Goal: Task Accomplishment & Management: Use online tool/utility

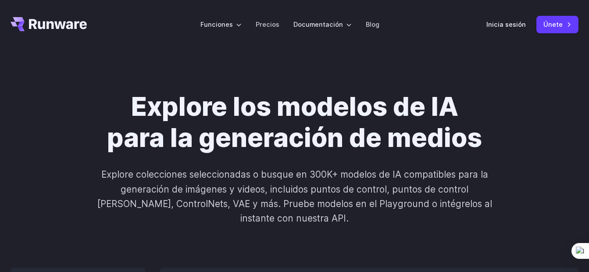
click at [511, 30] on div "Inicia sesión Únete" at bounding box center [532, 24] width 92 height 17
click at [513, 24] on link "Inicia sesión" at bounding box center [505, 24] width 39 height 10
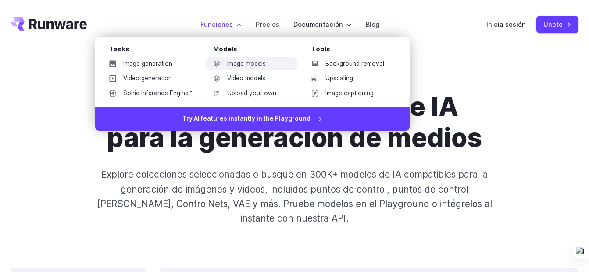
click at [251, 61] on font "Image models" at bounding box center [246, 64] width 39 height 10
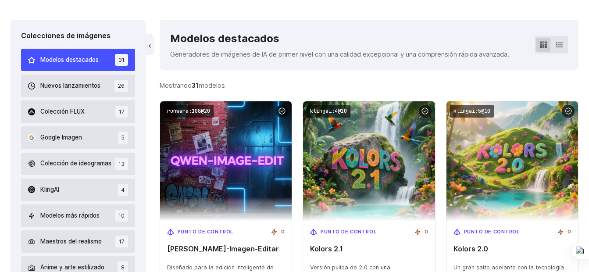
scroll to position [263, 0]
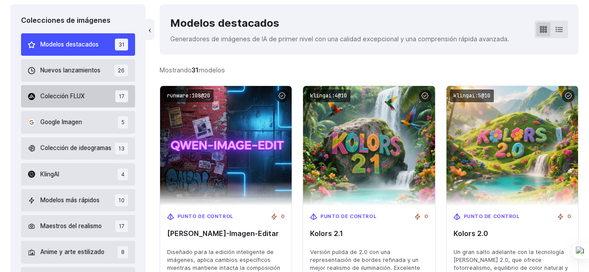
click at [86, 99] on button "Colección FLUX 17" at bounding box center [78, 96] width 114 height 22
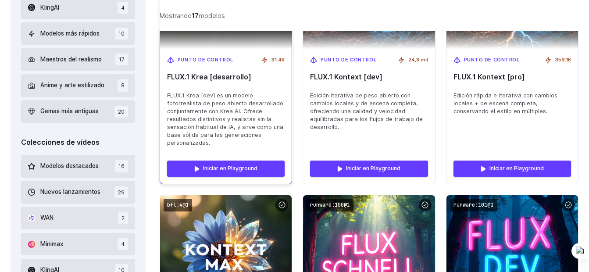
scroll to position [431, 0]
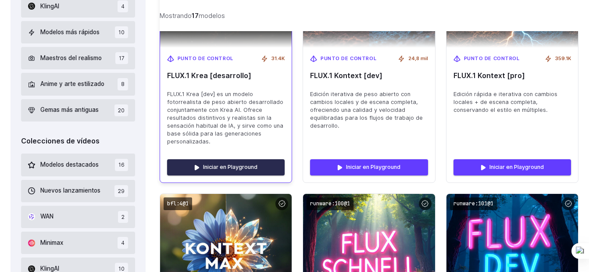
click at [242, 159] on link "Iniciar en Playground" at bounding box center [225, 167] width 117 height 16
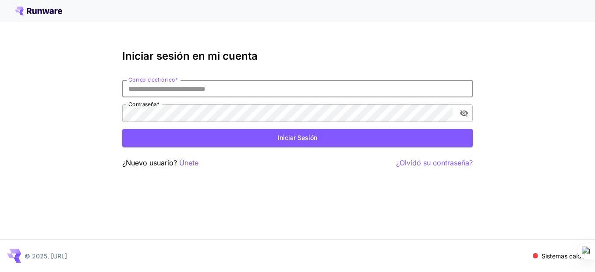
click at [180, 84] on input "Correo electrónico *" at bounding box center [297, 89] width 351 height 18
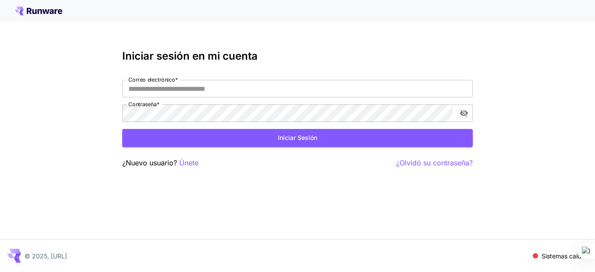
click at [35, 6] on div at bounding box center [297, 11] width 595 height 22
click at [51, 14] on icon at bounding box center [38, 11] width 47 height 9
click at [185, 88] on input "Correo electrónico *" at bounding box center [297, 89] width 351 height 18
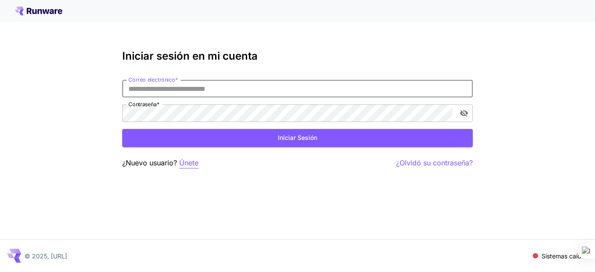
click at [195, 166] on p "Únete" at bounding box center [188, 162] width 19 height 11
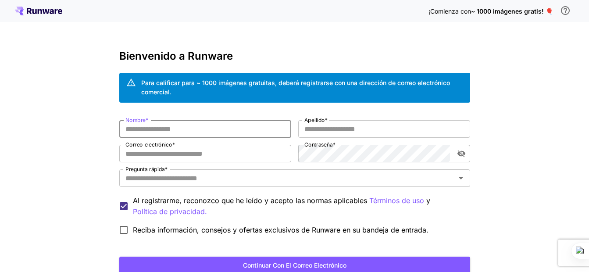
click at [190, 128] on input "Nombre *" at bounding box center [205, 129] width 172 height 18
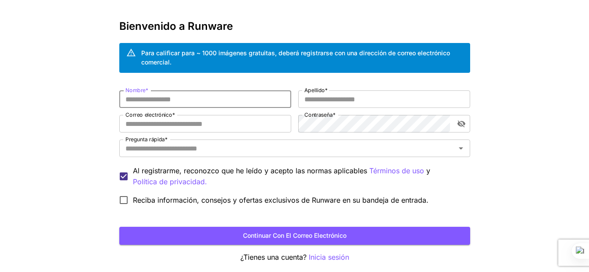
scroll to position [44, 0]
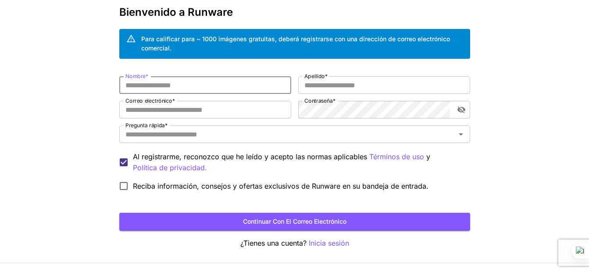
click at [171, 89] on input "Nombre *" at bounding box center [205, 85] width 172 height 18
type input "**"
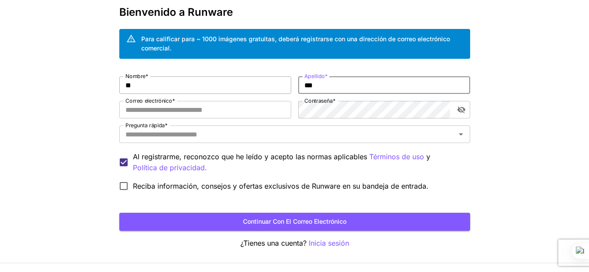
type input "***"
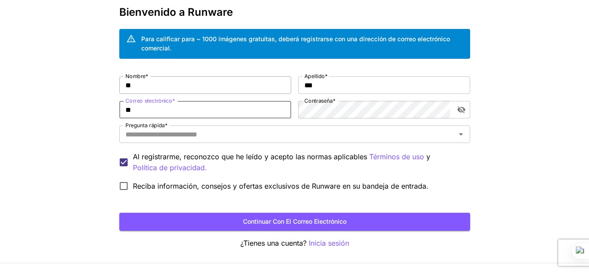
type input "*"
type input "**********"
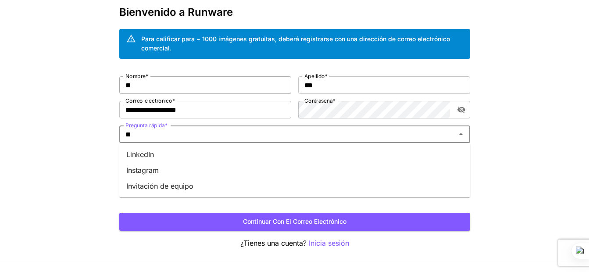
type input "*"
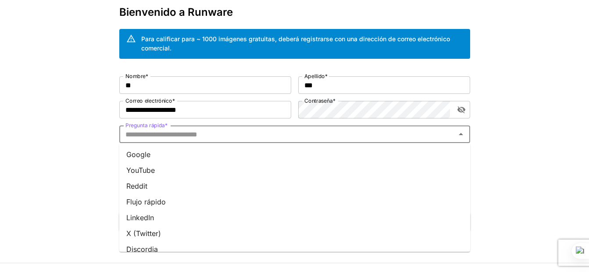
click at [159, 153] on li "Google" at bounding box center [294, 154] width 351 height 16
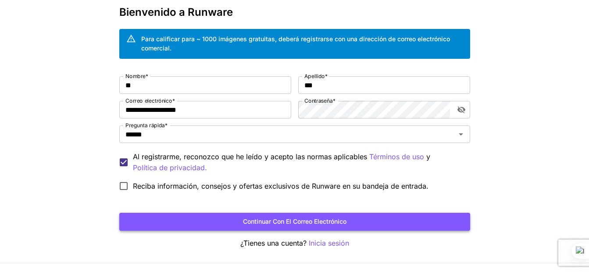
click at [304, 220] on button "Continuar con el correo electrónico" at bounding box center [294, 222] width 351 height 18
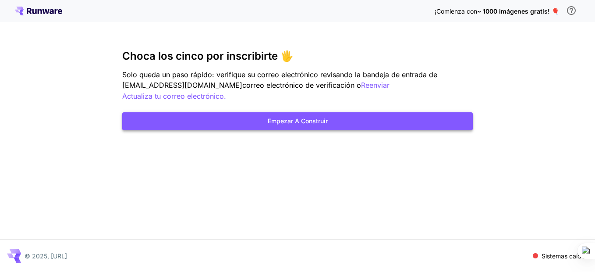
click at [244, 115] on button "Empezar a construir" at bounding box center [297, 121] width 351 height 18
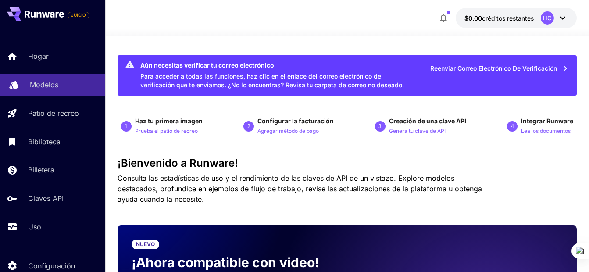
click at [72, 85] on div "Modelos" at bounding box center [64, 84] width 68 height 11
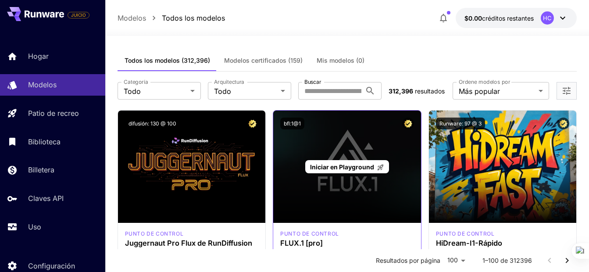
click at [340, 198] on div "Iniciar en Playground" at bounding box center [347, 166] width 148 height 112
click at [349, 167] on span "Iniciar en Playground" at bounding box center [342, 166] width 64 height 7
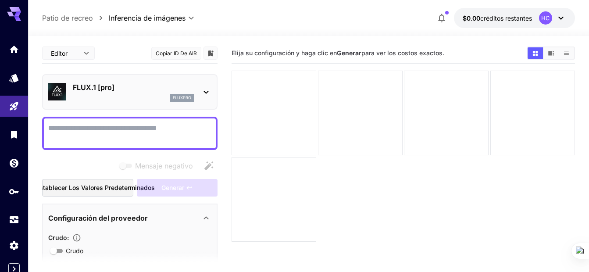
click at [146, 130] on textarea "Mensaje negativo" at bounding box center [129, 133] width 163 height 21
click at [196, 93] on div "FLUX.1 [pro] fluxpro" at bounding box center [129, 91] width 163 height 27
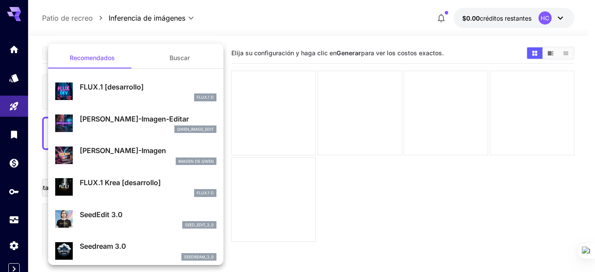
click at [229, 136] on div at bounding box center [297, 136] width 595 height 272
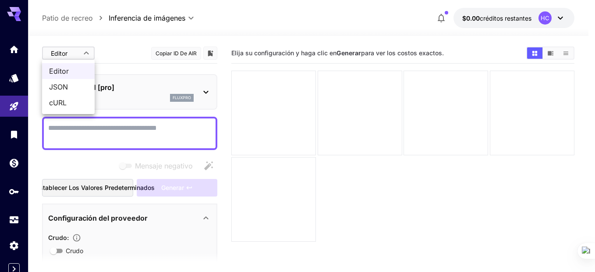
click at [81, 56] on body "**********" at bounding box center [297, 170] width 595 height 341
click at [72, 88] on span "JSON" at bounding box center [68, 87] width 39 height 11
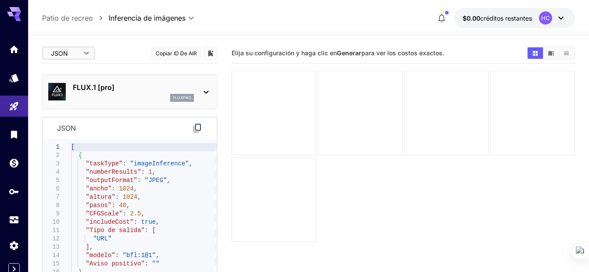
click at [78, 50] on body "**********" at bounding box center [294, 170] width 589 height 341
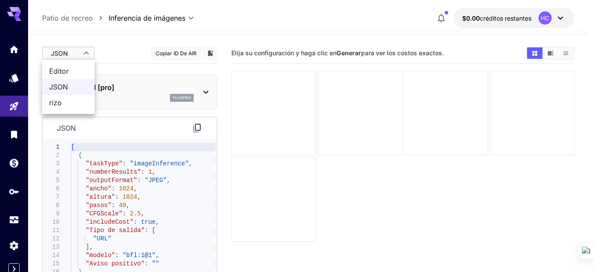
click at [65, 106] on span "rizo" at bounding box center [68, 102] width 39 height 11
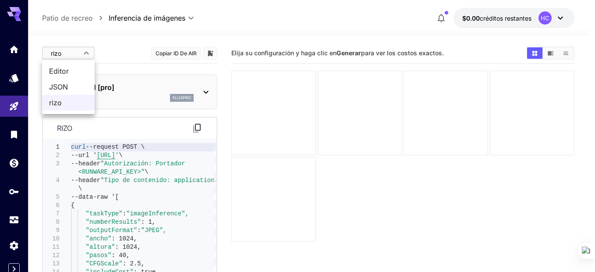
click at [86, 52] on body "**********" at bounding box center [297, 170] width 595 height 341
click at [78, 69] on span "Editor" at bounding box center [68, 71] width 39 height 11
type input "****"
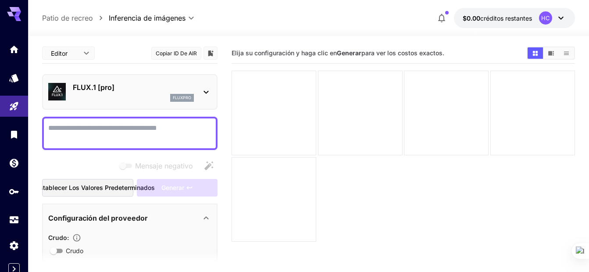
scroll to position [44, 0]
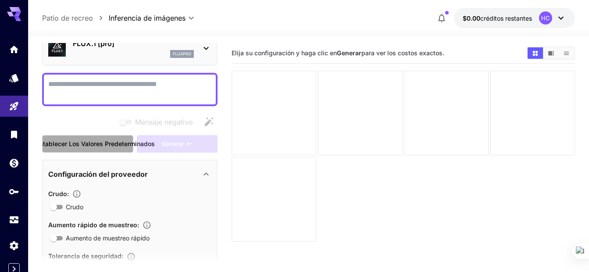
click at [104, 144] on font "Restablecer los valores predeterminados" at bounding box center [93, 144] width 123 height 11
type input "**"
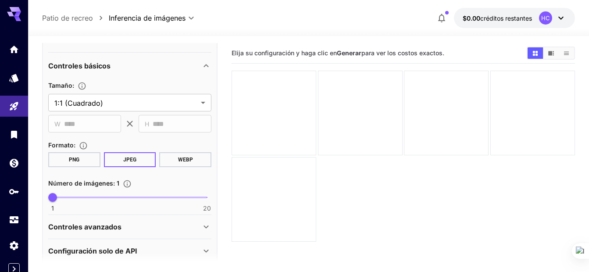
scroll to position [298, 0]
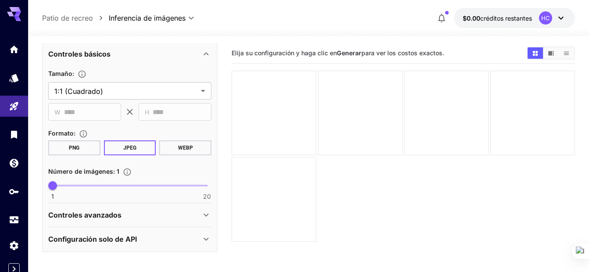
click at [110, 219] on p "Controles avanzados" at bounding box center [84, 215] width 73 height 11
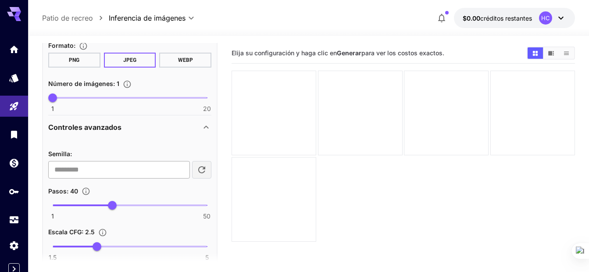
click at [134, 172] on input "number" at bounding box center [119, 170] width 142 height 18
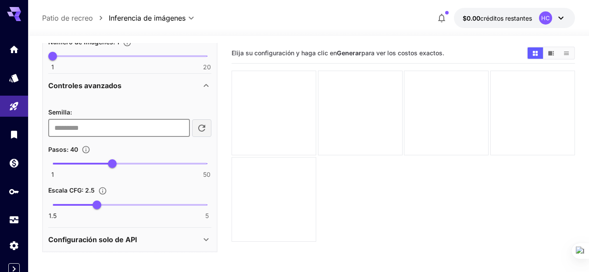
type input "**"
click at [107, 84] on p "Controles avanzados" at bounding box center [84, 85] width 73 height 11
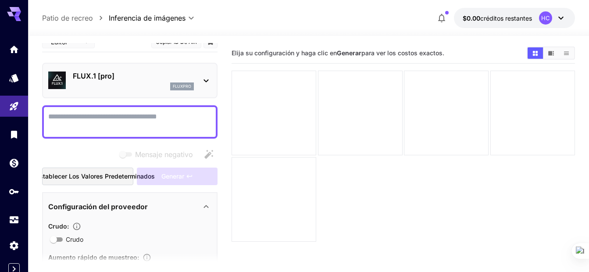
scroll to position [0, 0]
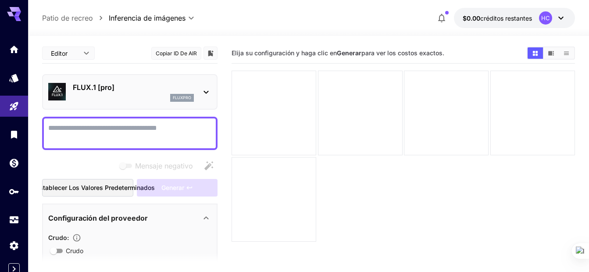
click at [134, 129] on textarea "Mensaje negativo" at bounding box center [129, 133] width 163 height 21
click at [145, 128] on textarea "Mensaje negativo" at bounding box center [129, 133] width 163 height 21
click at [180, 96] on p "fluxpro" at bounding box center [182, 98] width 18 height 6
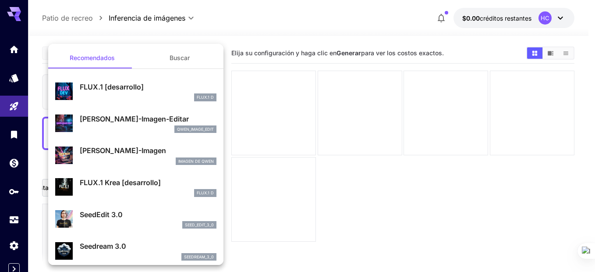
click at [124, 188] on div "FLUX.1 Krea [desarrollo] FLUX.1 D" at bounding box center [148, 187] width 137 height 20
type input "**"
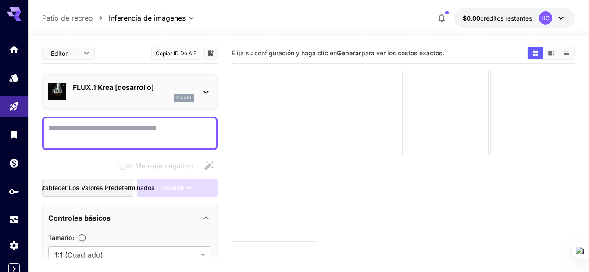
click at [116, 139] on textarea "Mensaje negativo" at bounding box center [129, 133] width 163 height 21
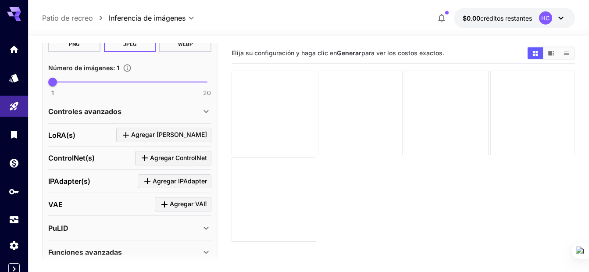
scroll to position [305, 0]
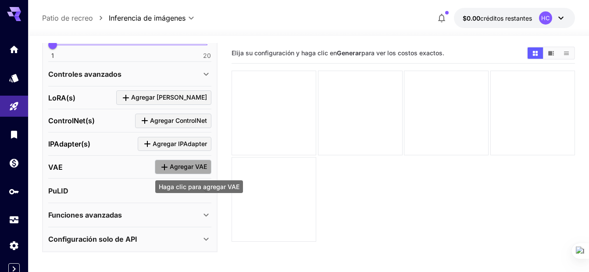
click at [171, 166] on span "Agregar VAE" at bounding box center [188, 166] width 37 height 11
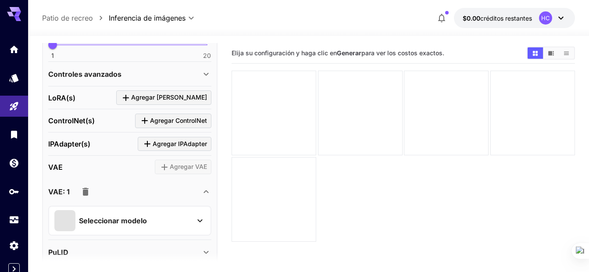
click at [171, 166] on section "Agregar VAE" at bounding box center [183, 167] width 57 height 14
click at [138, 205] on div "Seleccionar modelo" at bounding box center [129, 218] width 163 height 33
click at [135, 220] on p "Seleccionar modelo" at bounding box center [113, 220] width 68 height 11
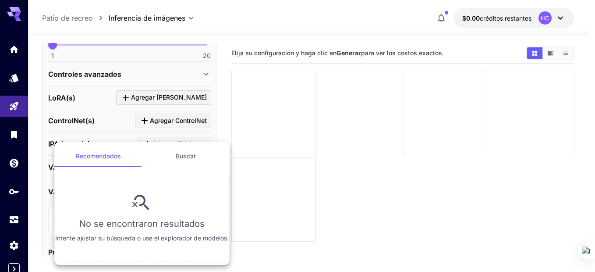
click at [112, 125] on div at bounding box center [297, 136] width 595 height 272
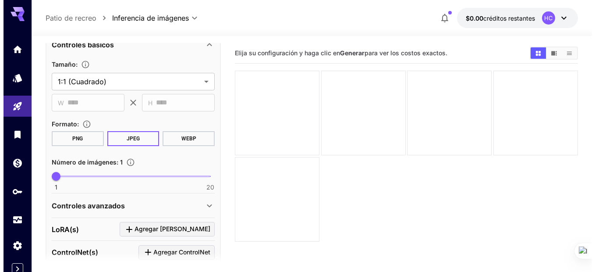
scroll to position [0, 0]
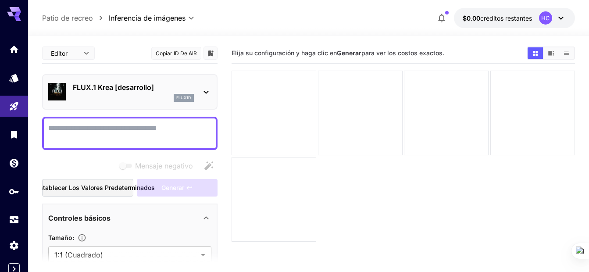
click at [144, 96] on div "flux1d" at bounding box center [133, 98] width 121 height 8
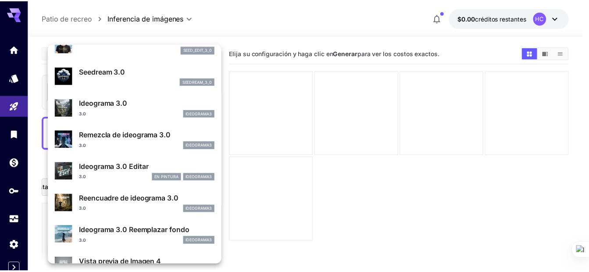
scroll to position [88, 0]
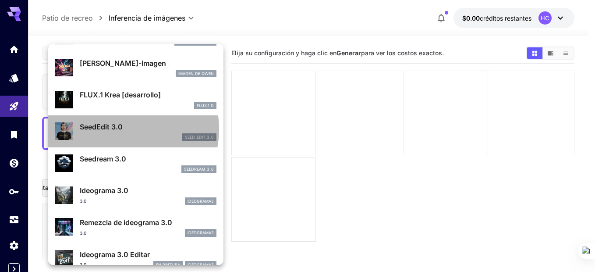
click at [117, 129] on p "SeedEdit 3.0" at bounding box center [148, 126] width 137 height 11
type input "***"
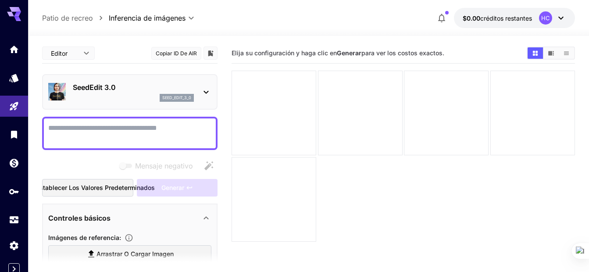
click at [117, 129] on textarea "Mensaje negativo" at bounding box center [129, 133] width 163 height 21
click at [93, 187] on font "Restablecer los valores predeterminados" at bounding box center [93, 187] width 123 height 11
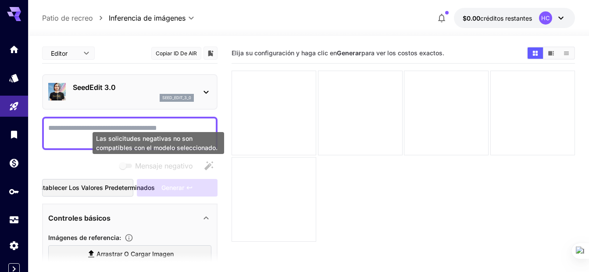
click at [140, 167] on span "Mensaje negativo" at bounding box center [164, 165] width 58 height 11
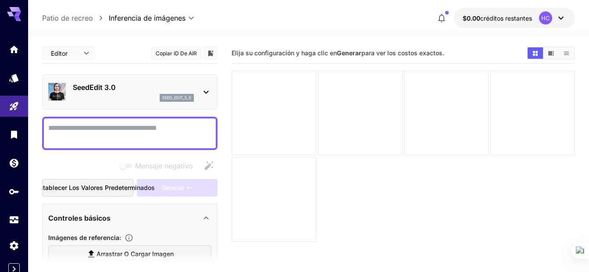
click at [176, 24] on div "**********" at bounding box center [308, 18] width 533 height 20
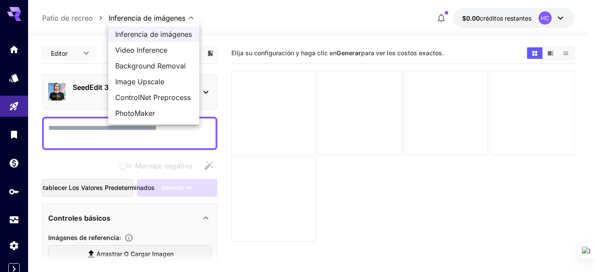
click at [179, 20] on body "**********" at bounding box center [297, 170] width 595 height 341
click at [169, 80] on span "Imagen de lujo" at bounding box center [158, 81] width 87 height 11
type input "**********"
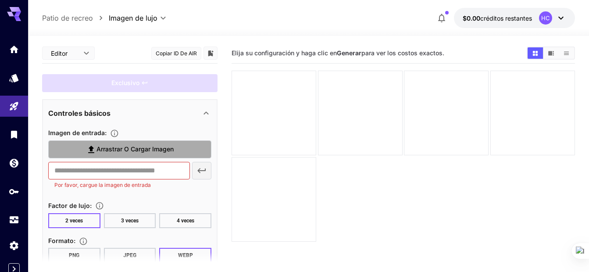
click at [121, 155] on label "Arrastrar o cargar imagen" at bounding box center [129, 149] width 163 height 18
click at [0, 0] on input "Arrastrar o cargar imagen" at bounding box center [0, 0] width 0 height 0
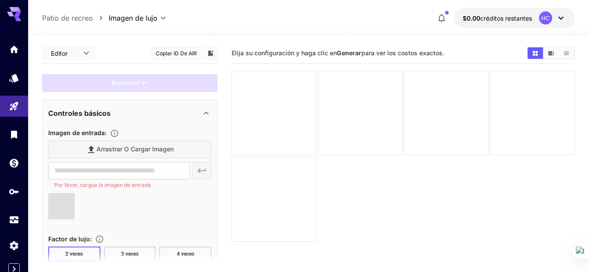
type input "**********"
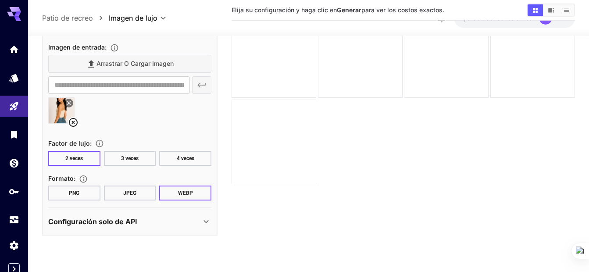
scroll to position [69, 0]
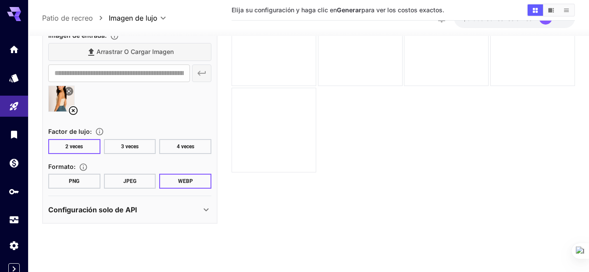
click at [113, 214] on p "Configuración solo de API" at bounding box center [92, 209] width 89 height 11
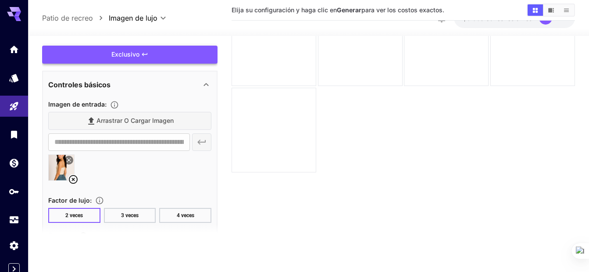
scroll to position [0, 0]
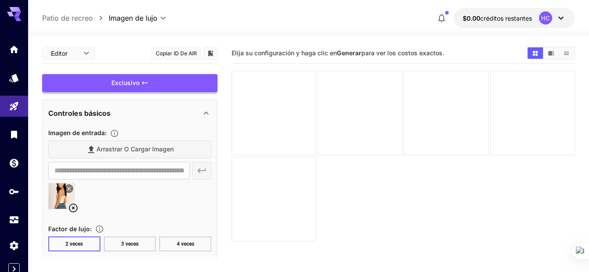
click at [159, 83] on div "Exclusivo" at bounding box center [129, 83] width 175 height 18
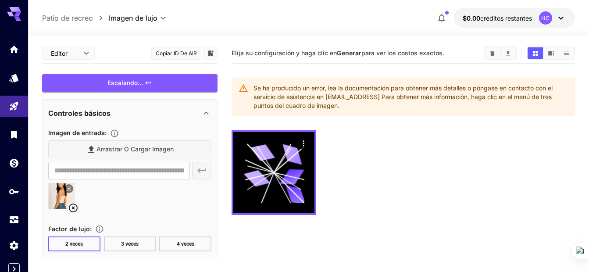
drag, startPoint x: 420, startPoint y: 89, endPoint x: 530, endPoint y: 105, distance: 110.8
click at [530, 105] on div "Se ha producido un error, lea la documentación para obtener más detalles o póng…" at bounding box center [410, 96] width 314 height 33
click at [410, 103] on div "Se ha producido un error, lea la documentación para obtener más detalles o póng…" at bounding box center [410, 96] width 314 height 33
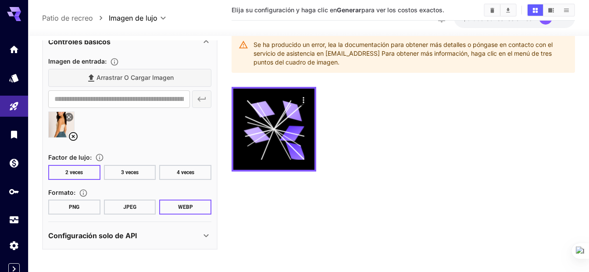
scroll to position [44, 0]
click at [112, 210] on button "JPEG" at bounding box center [130, 206] width 52 height 15
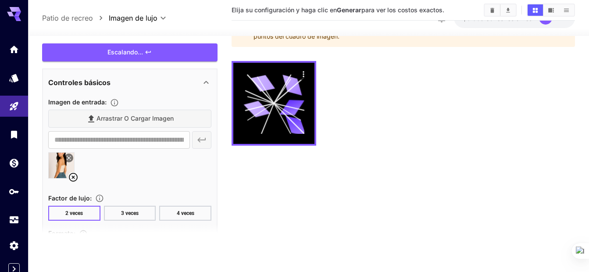
scroll to position [0, 0]
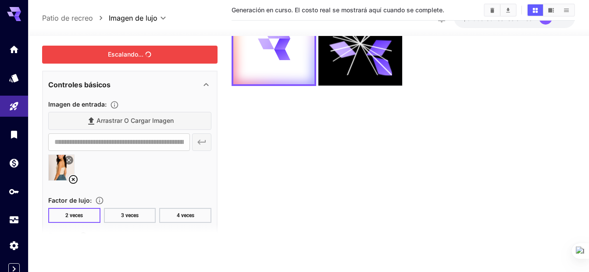
click at [123, 55] on div "Escalando..." at bounding box center [129, 55] width 175 height 18
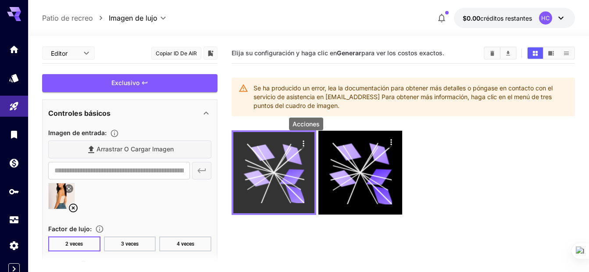
click at [305, 143] on icon "Acciones" at bounding box center [303, 143] width 9 height 9
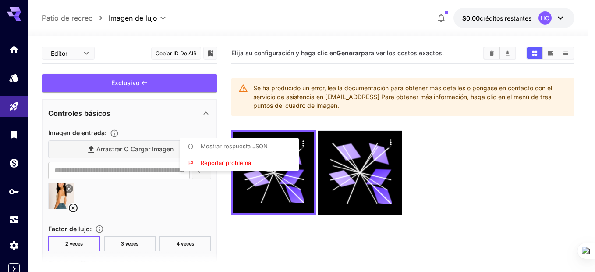
click at [342, 95] on div at bounding box center [297, 136] width 595 height 272
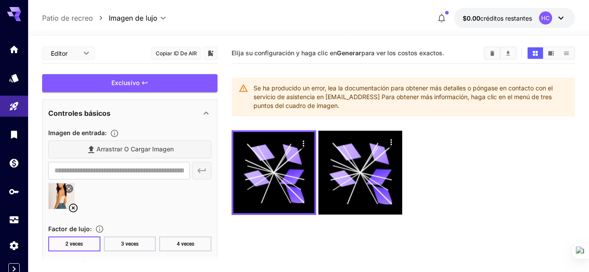
click at [368, 49] on span "Elija su configuración y haga clic en Generar para ver los costos exactos." at bounding box center [337, 52] width 213 height 7
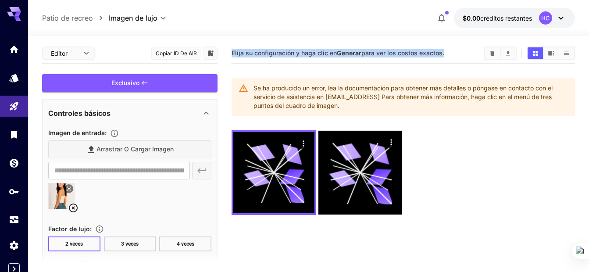
click at [368, 49] on span "Elija su configuración y haga clic en Generar para ver los costos exactos." at bounding box center [337, 52] width 213 height 7
click at [506, 49] on button "Descargar todo" at bounding box center [507, 52] width 15 height 11
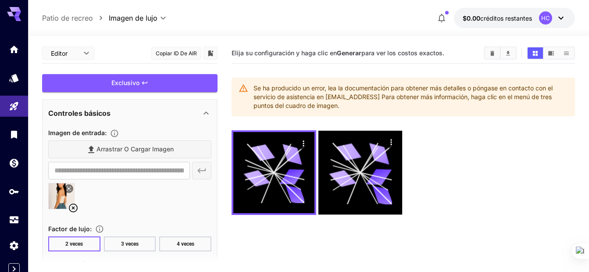
click at [552, 90] on font "Se ha producido un error, lea la documentación para obtener más detalles o póng…" at bounding box center [402, 96] width 299 height 25
click at [495, 55] on icon "Imágenes claras" at bounding box center [492, 53] width 7 height 7
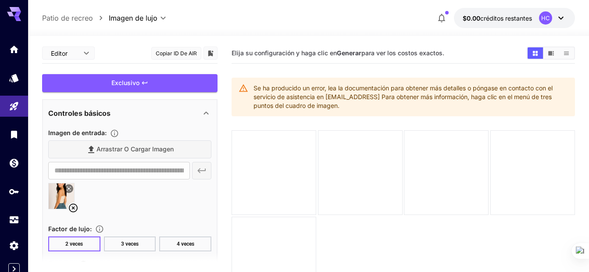
click at [86, 137] on p "Imagen de entrada:" at bounding box center [85, 132] width 74 height 11
click at [71, 210] on icon at bounding box center [73, 208] width 11 height 11
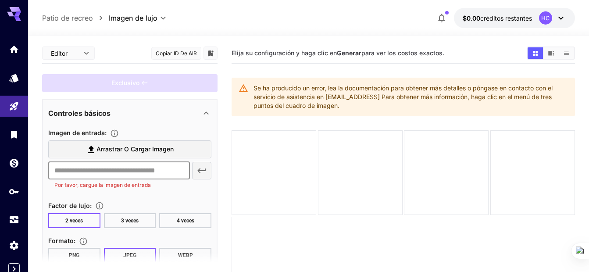
click at [135, 169] on input "text" at bounding box center [119, 171] width 142 height 18
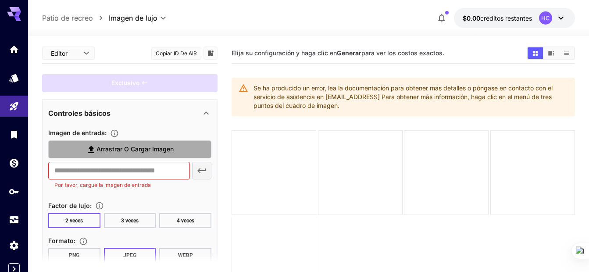
click at [177, 149] on label "Arrastrar o cargar imagen" at bounding box center [129, 149] width 163 height 18
click at [0, 0] on input "Arrastrar o cargar imagen" at bounding box center [0, 0] width 0 height 0
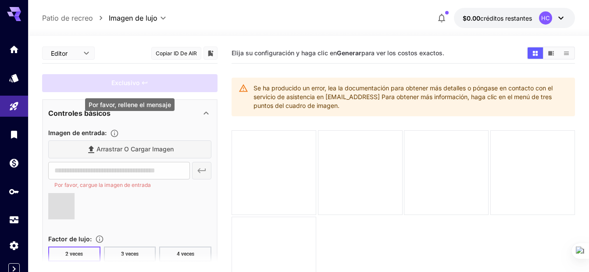
type input "**********"
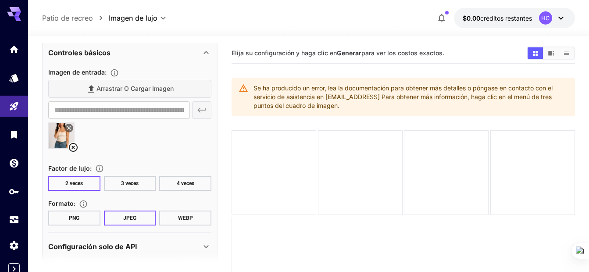
scroll to position [69, 0]
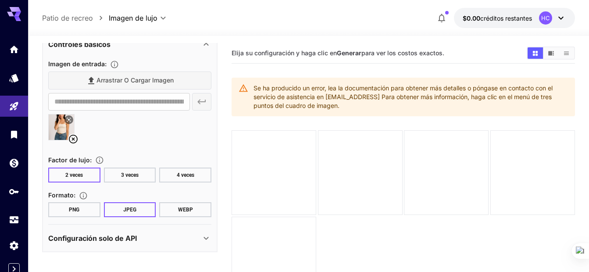
click at [157, 75] on div "Arrastrar o cargar imagen" at bounding box center [129, 80] width 163 height 18
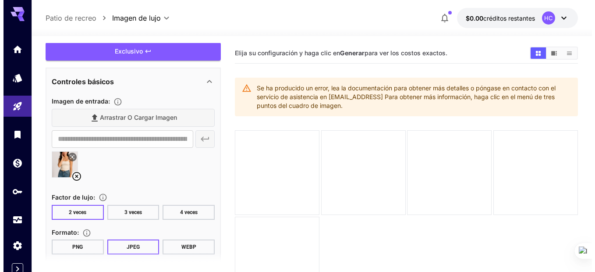
scroll to position [0, 0]
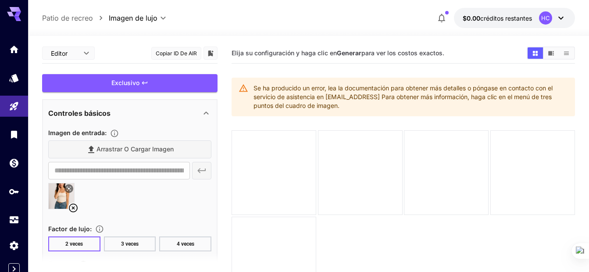
click at [113, 149] on div "Arrastrar o cargar imagen" at bounding box center [129, 149] width 163 height 18
click at [137, 93] on div "**********" at bounding box center [129, 182] width 175 height 278
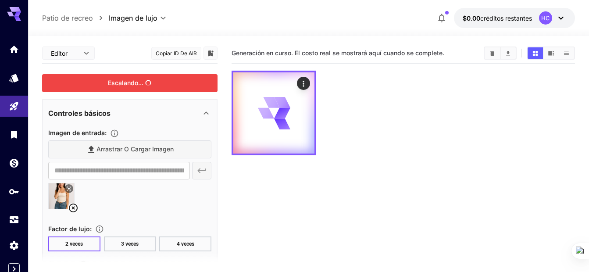
click at [145, 88] on div "Escalando..." at bounding box center [129, 83] width 175 height 18
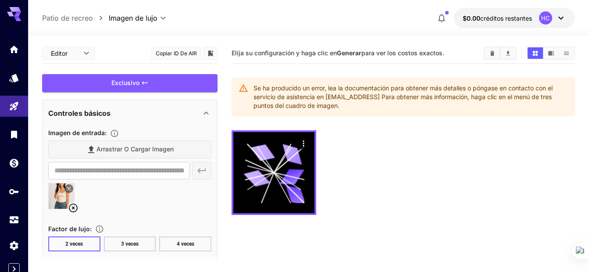
click at [514, 23] on button "$0.00 créditos restantes HC" at bounding box center [514, 18] width 121 height 20
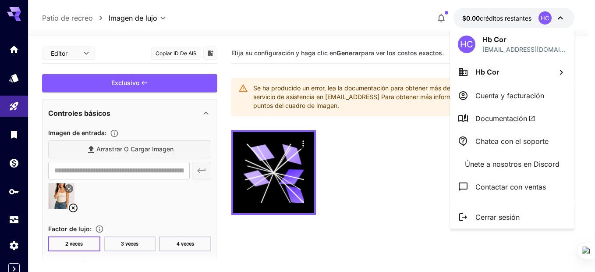
click at [494, 76] on p "Hb Cor" at bounding box center [488, 72] width 24 height 11
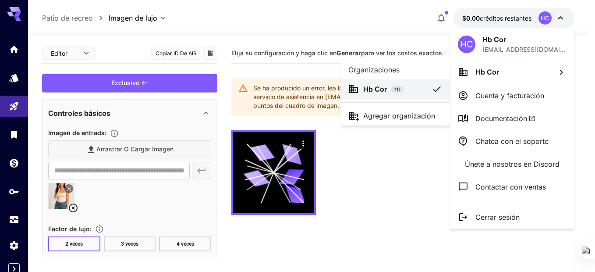
click at [487, 219] on div at bounding box center [297, 136] width 595 height 272
